Goal: Find contact information: Find contact information

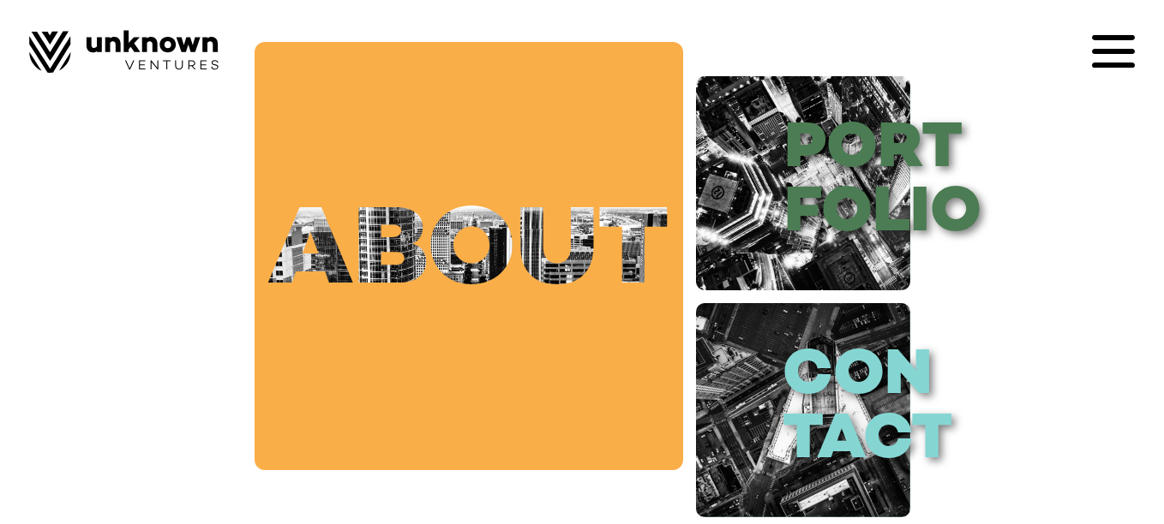
click at [516, 230] on link "about" at bounding box center [468, 256] width 428 height 428
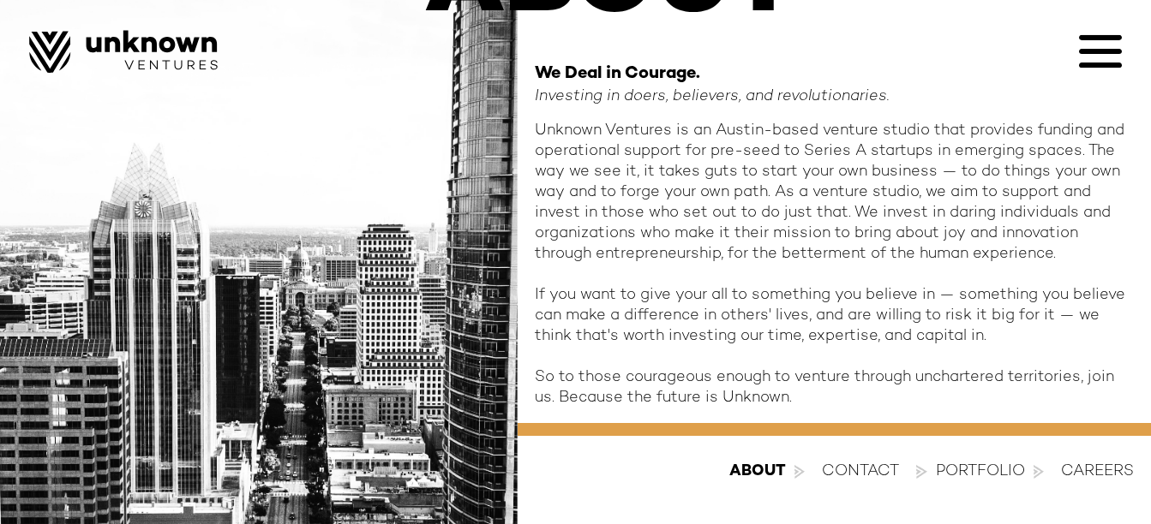
scroll to position [208, 0]
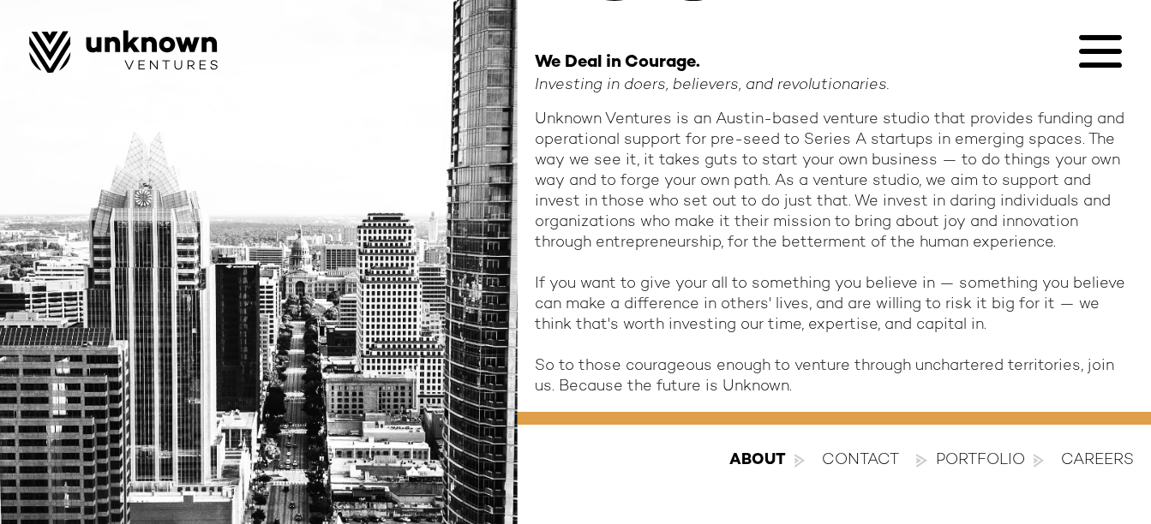
click at [844, 462] on div "contact" at bounding box center [860, 461] width 77 height 21
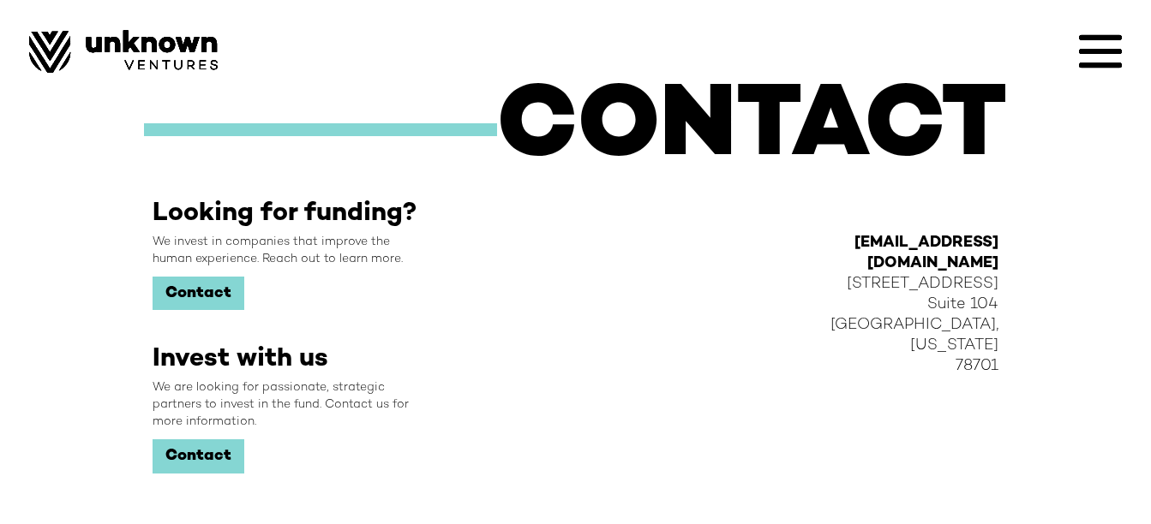
click at [195, 291] on link "Contact" at bounding box center [199, 294] width 92 height 34
click at [1092, 45] on icon at bounding box center [1100, 51] width 43 height 43
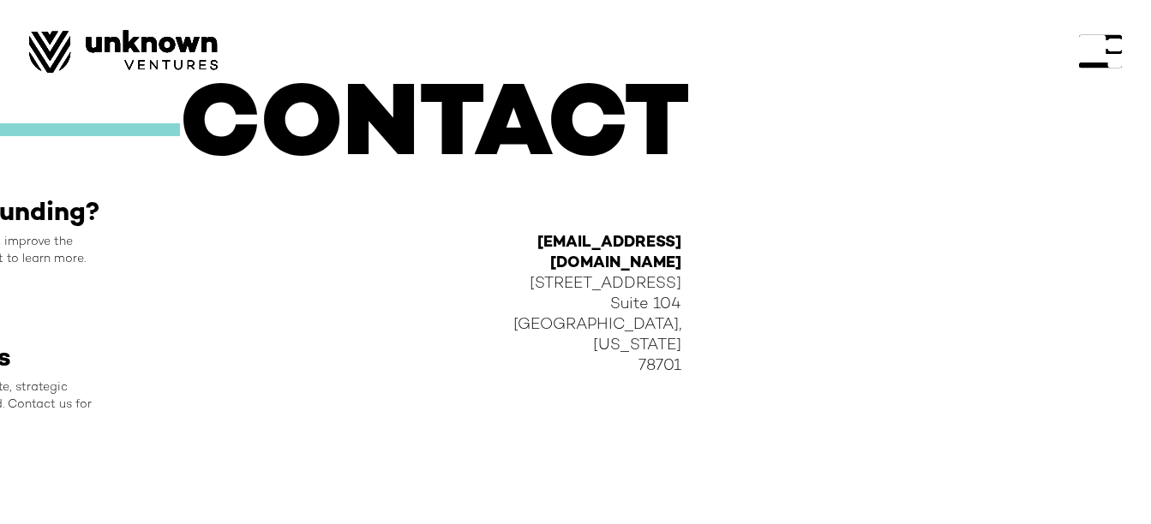
click at [883, 279] on div at bounding box center [575, 262] width 1151 height 524
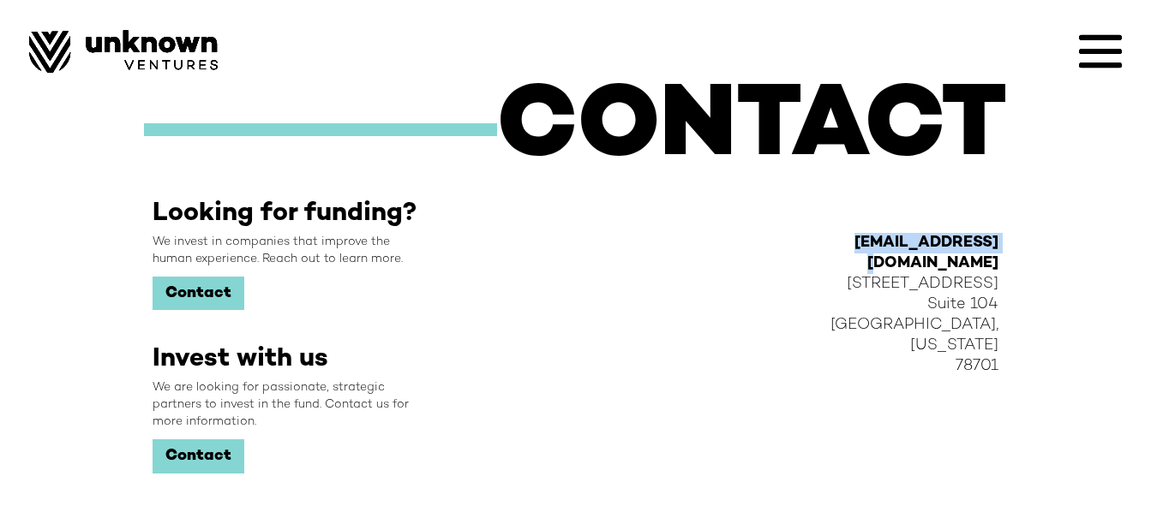
drag, startPoint x: 1014, startPoint y: 238, endPoint x: 860, endPoint y: 241, distance: 154.3
click at [860, 241] on div "hello@unknown.vc 201 E 5th Street Suite 104 Austin, Texas 78701" at bounding box center [919, 413] width 194 height 429
copy strong "hello@unknown.vc"
click at [1110, 50] on icon at bounding box center [1100, 51] width 43 height 5
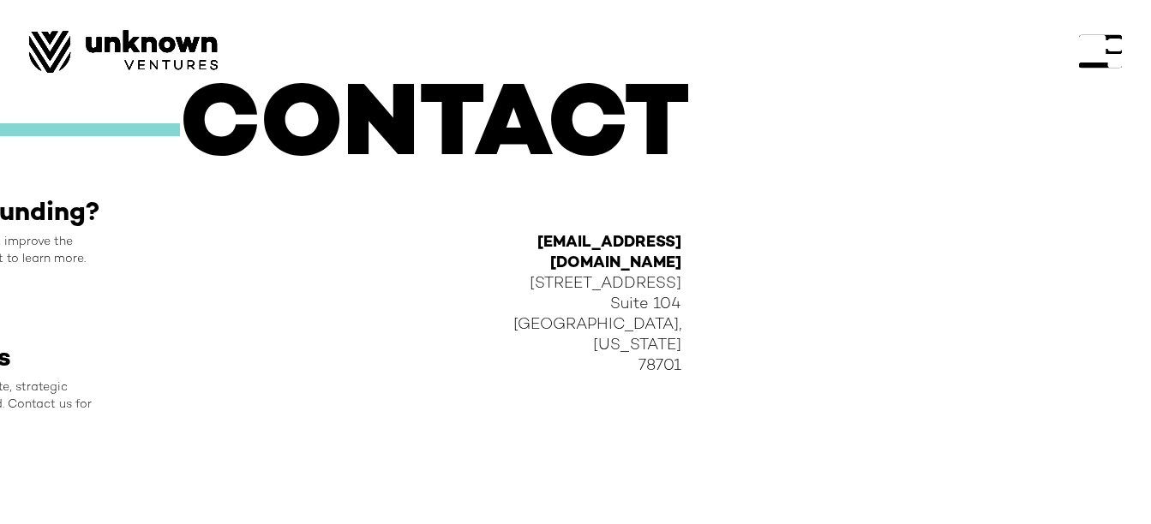
click at [940, 194] on div at bounding box center [575, 262] width 1151 height 524
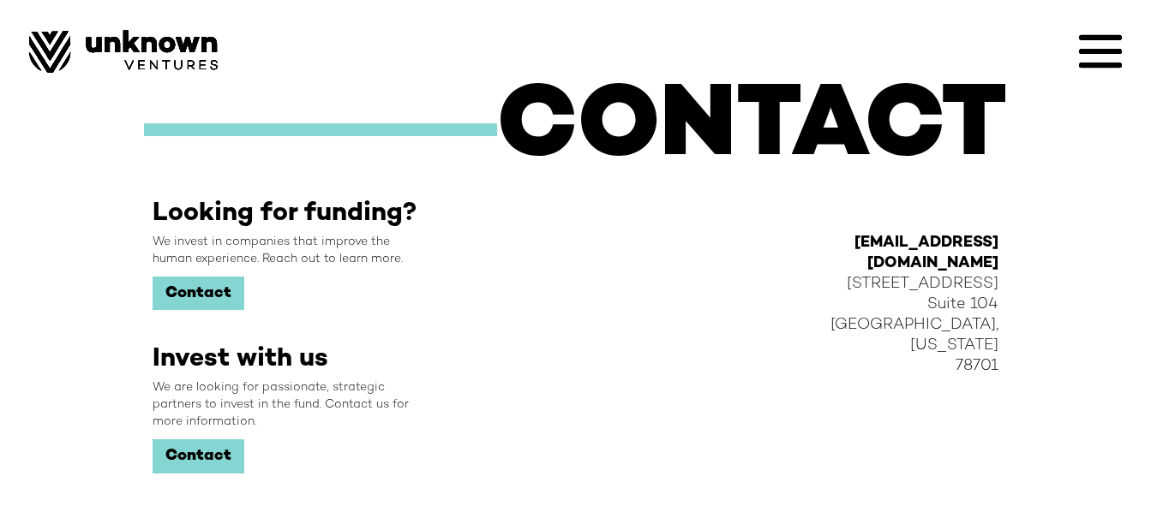
click at [1087, 52] on icon at bounding box center [1100, 51] width 43 height 5
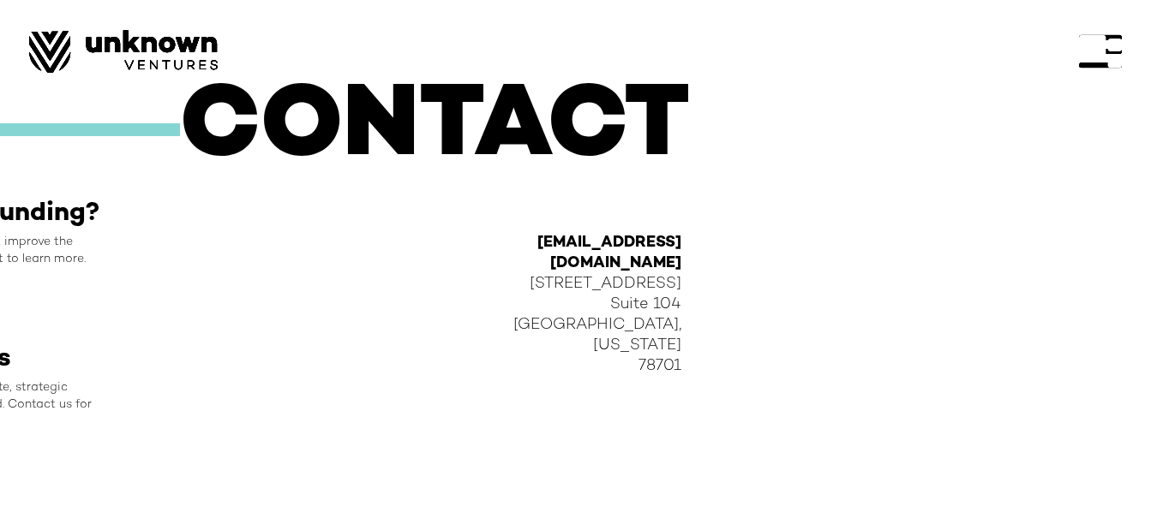
click at [896, 353] on div at bounding box center [575, 262] width 1151 height 524
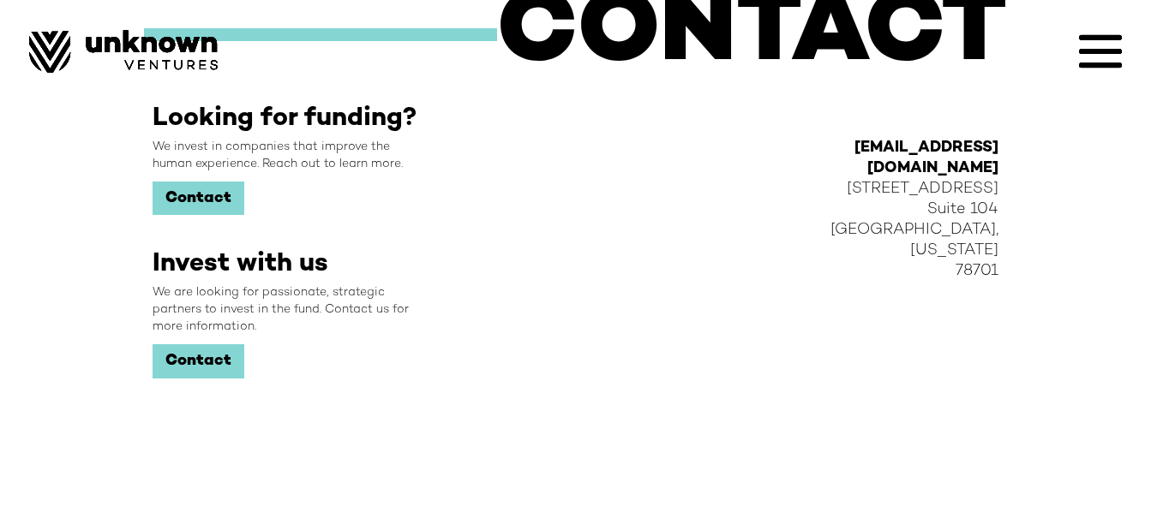
scroll to position [104, 0]
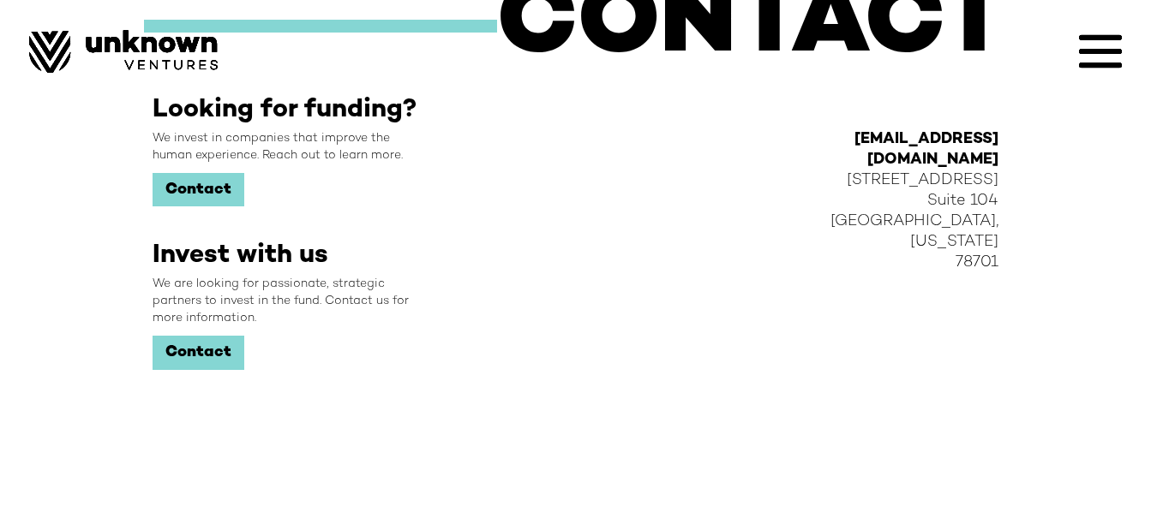
click at [945, 294] on div "hello@unknown.vc 201 E 5th Street Suite 104 Austin, Texas 78701" at bounding box center [919, 309] width 194 height 429
